Goal: Navigation & Orientation: Find specific page/section

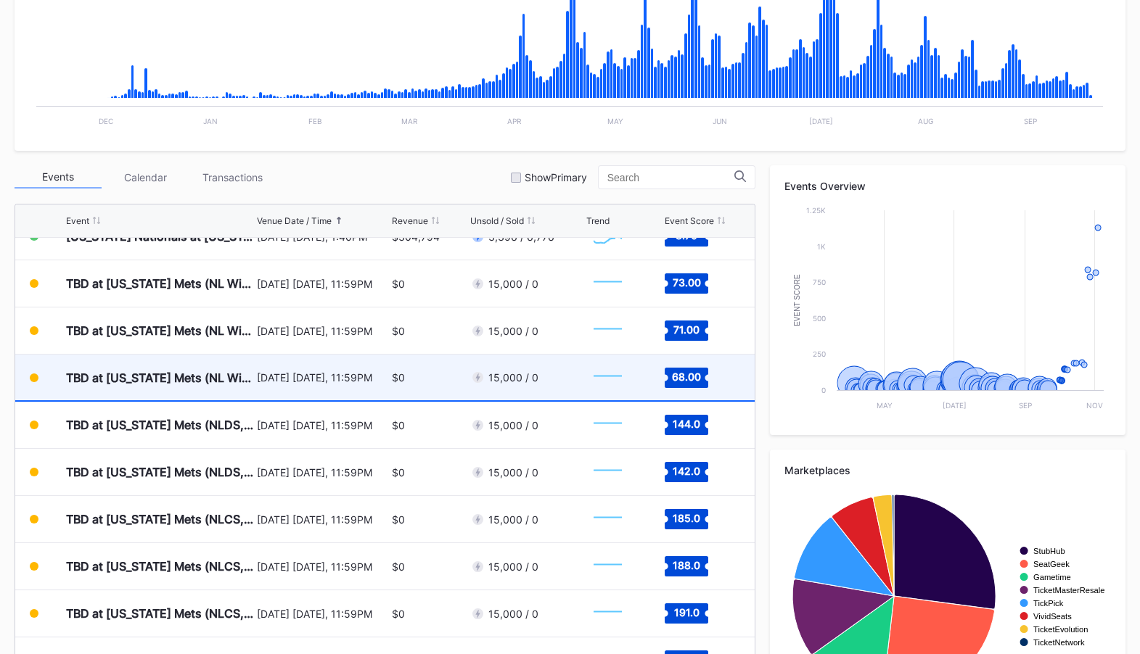
scroll to position [3751, 0]
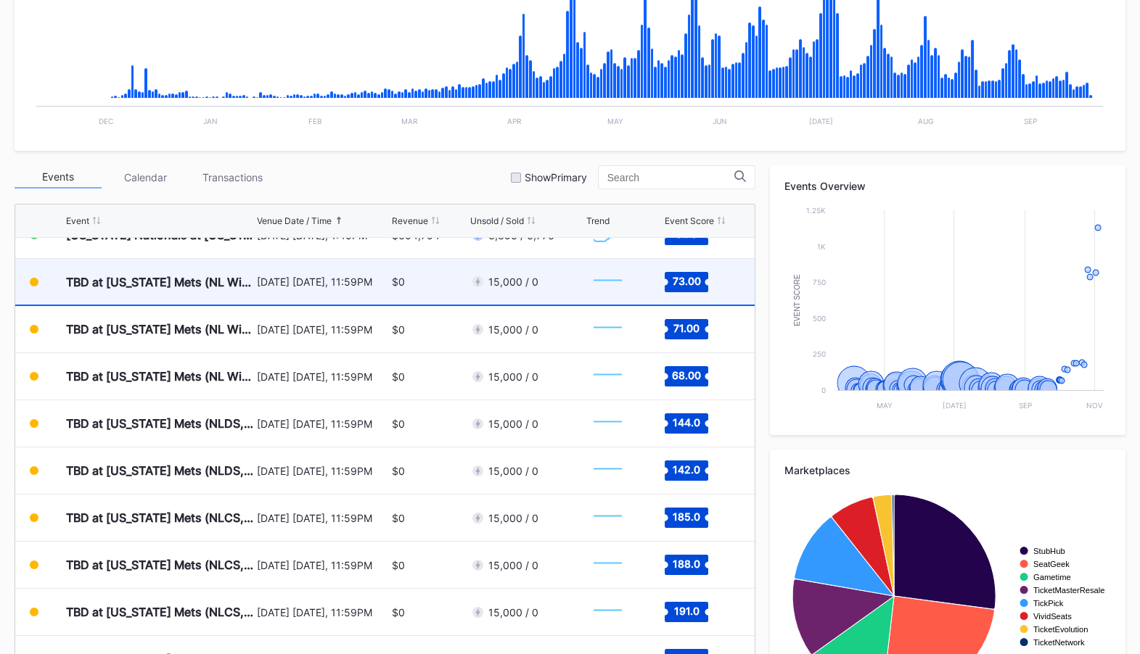
click at [323, 291] on div "[DATE] [DATE], 11:59PM" at bounding box center [322, 282] width 131 height 46
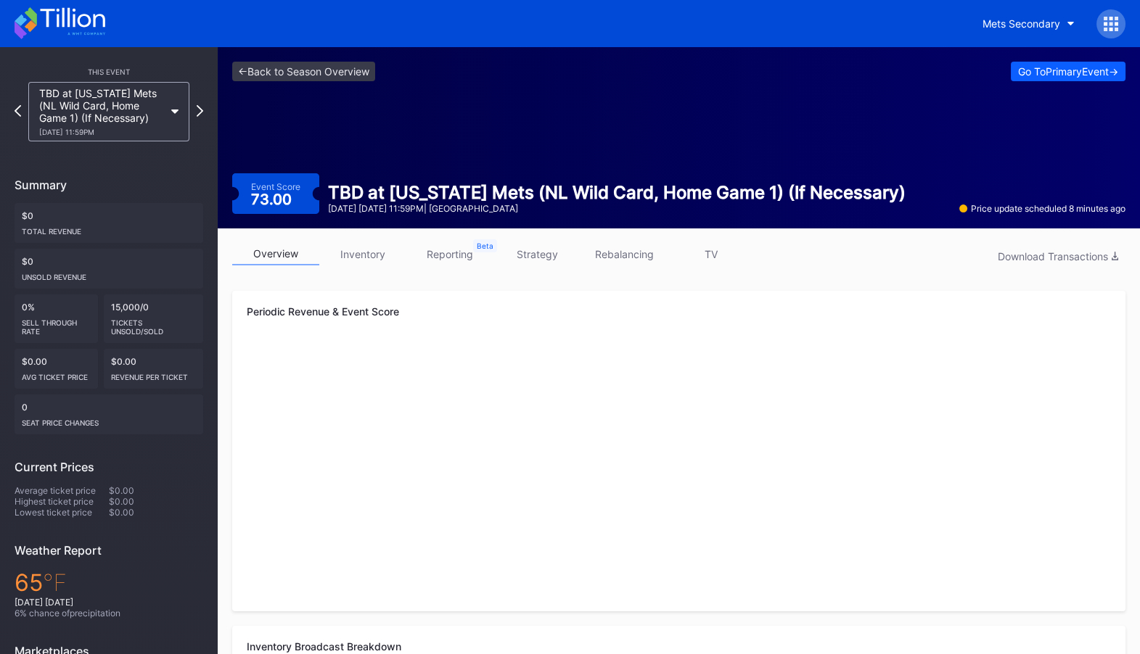
click at [361, 257] on link "inventory" at bounding box center [362, 254] width 87 height 22
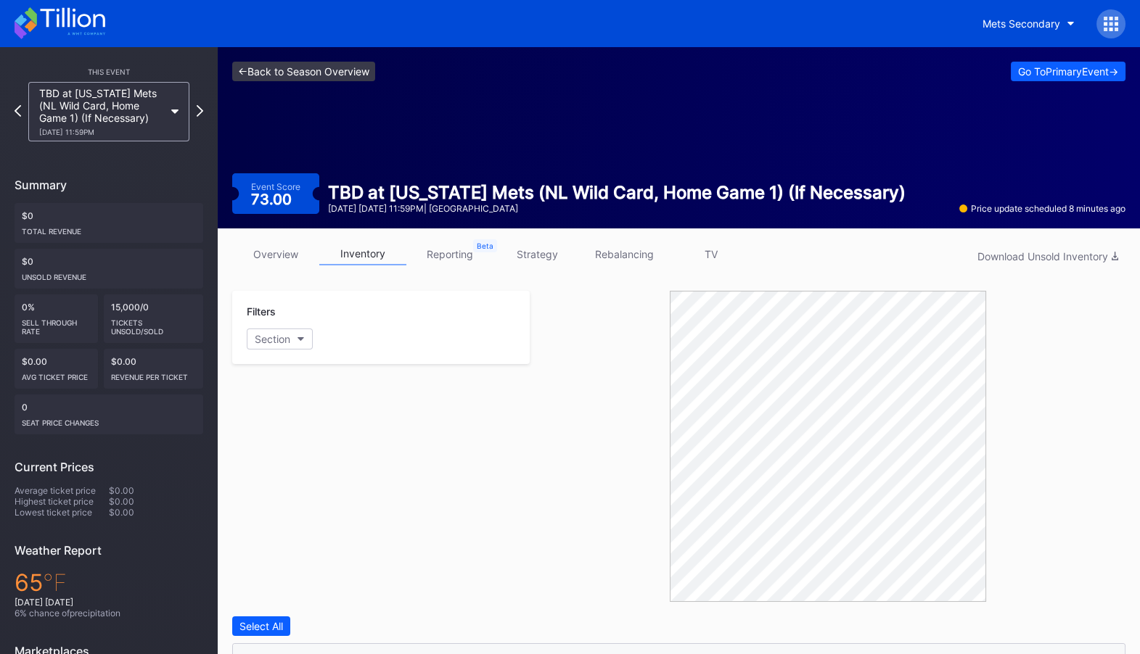
click at [293, 66] on link "<- Back to Season Overview" at bounding box center [303, 72] width 143 height 20
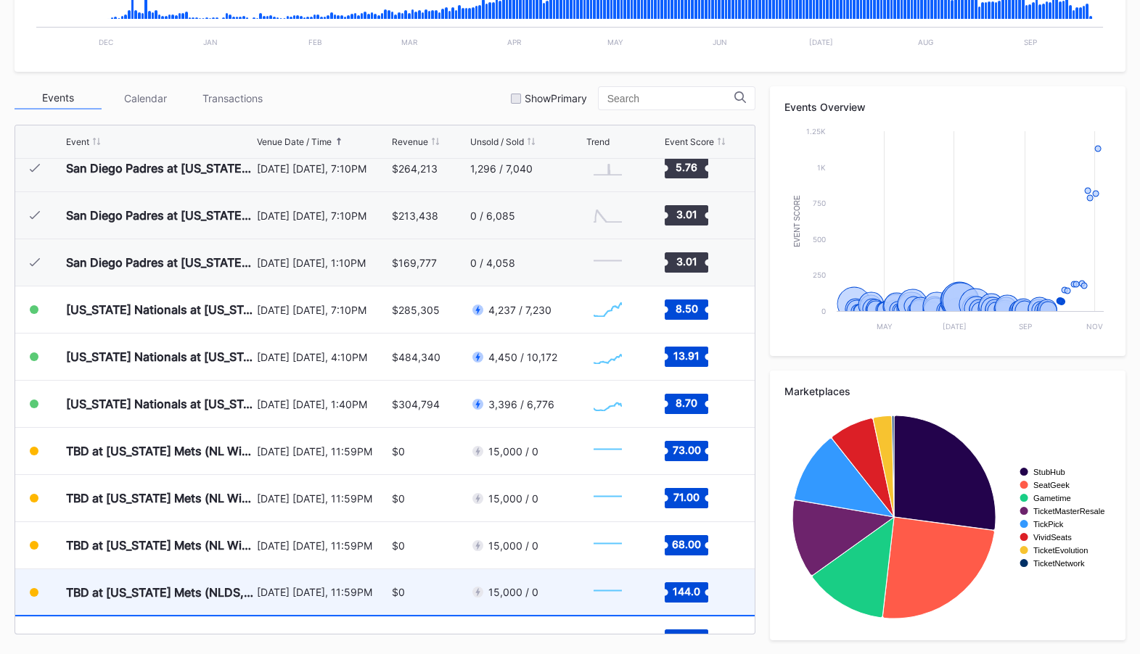
scroll to position [3489, 0]
